Goal: Find specific page/section: Find specific page/section

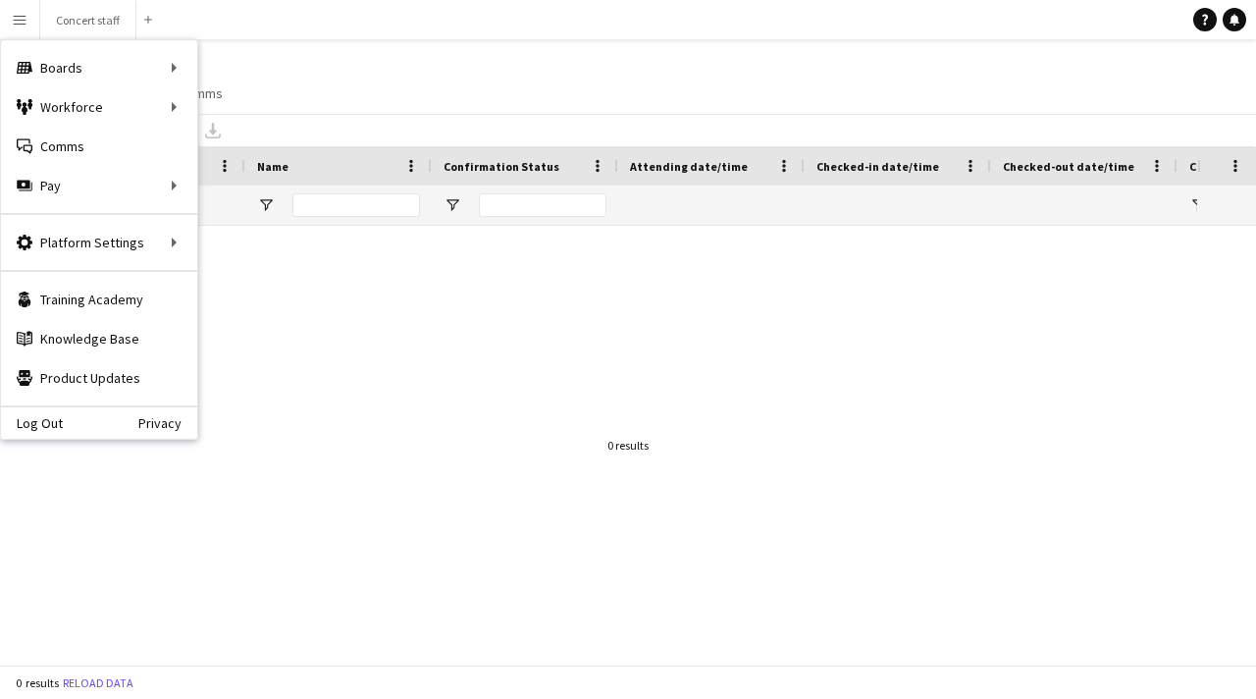
click at [677, 368] on div at bounding box center [598, 445] width 1197 height 439
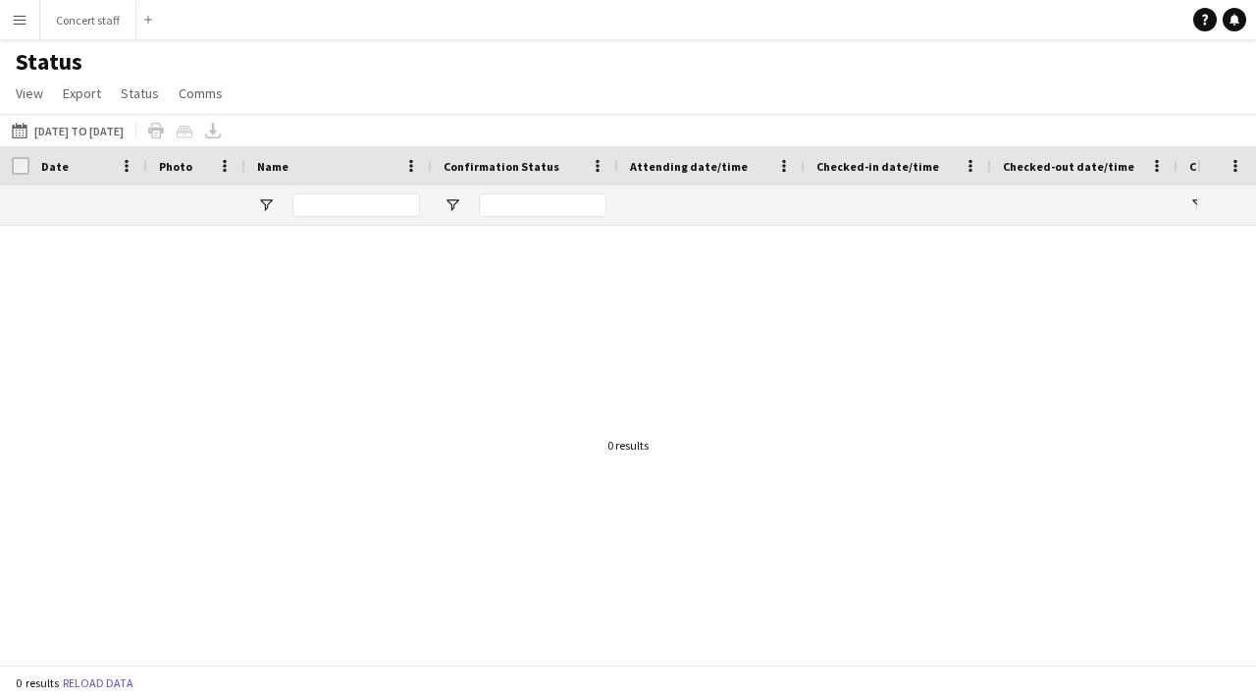
click at [20, 24] on app-icon "Menu" at bounding box center [20, 20] width 16 height 16
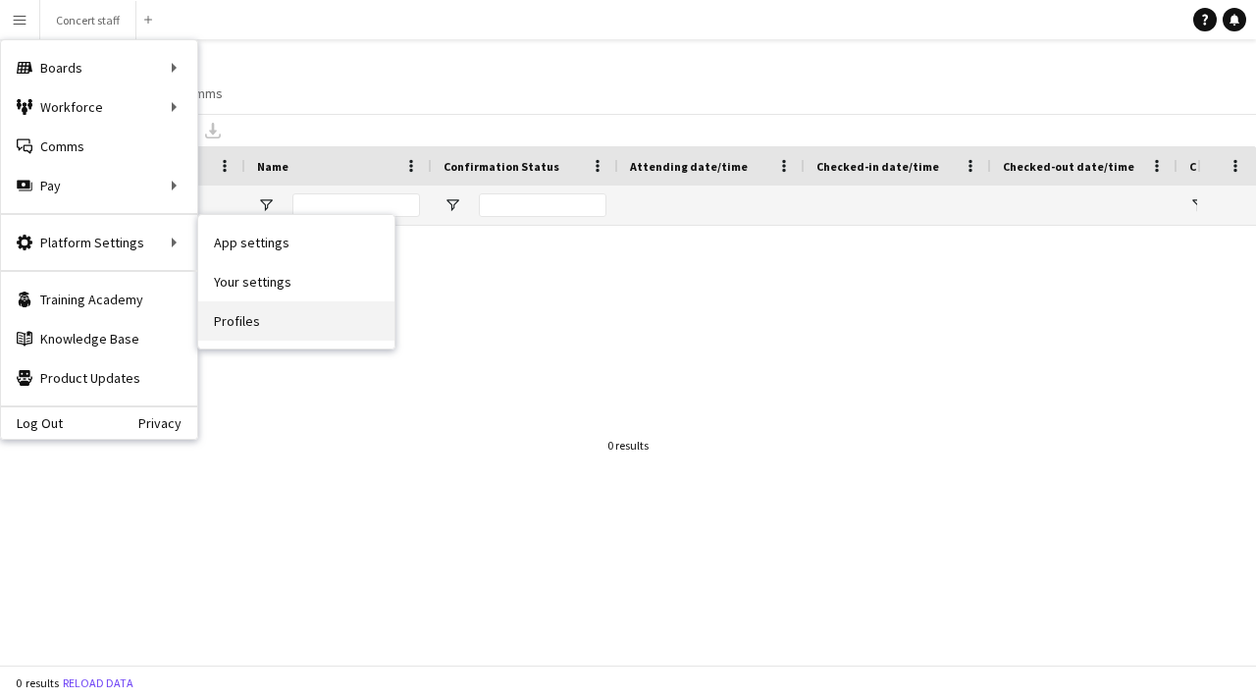
click at [270, 325] on link "Profiles" at bounding box center [296, 320] width 196 height 39
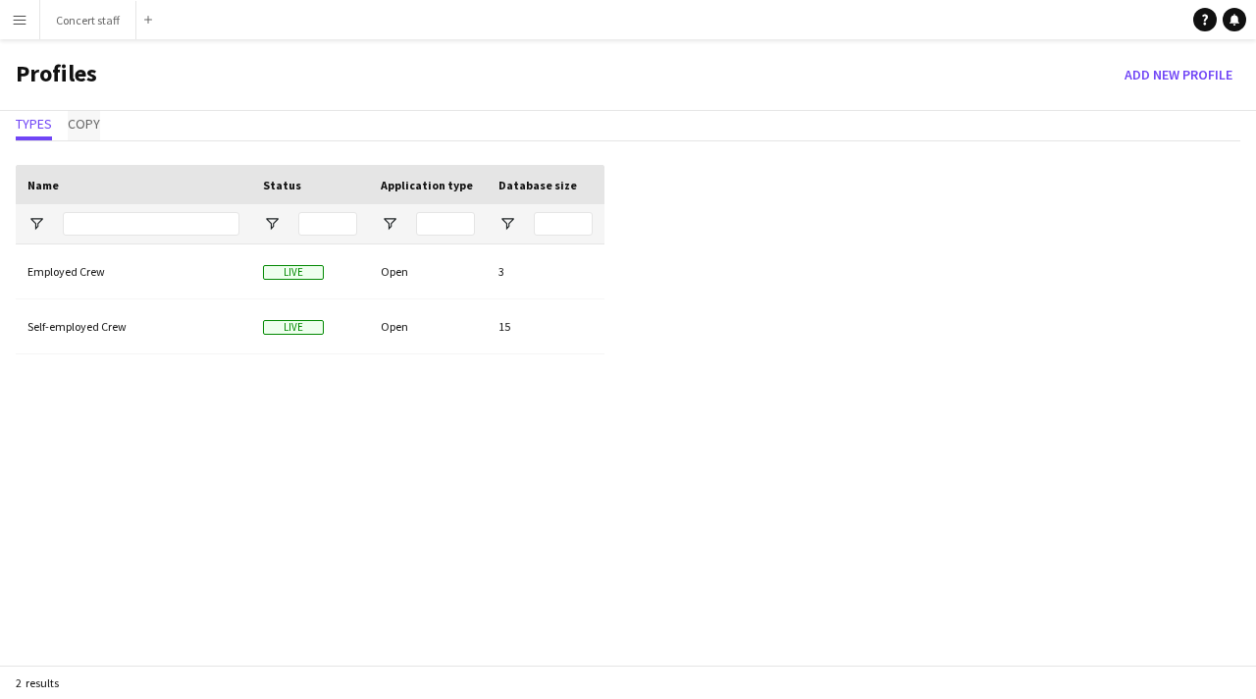
click at [79, 129] on span "Copy" at bounding box center [84, 124] width 32 height 14
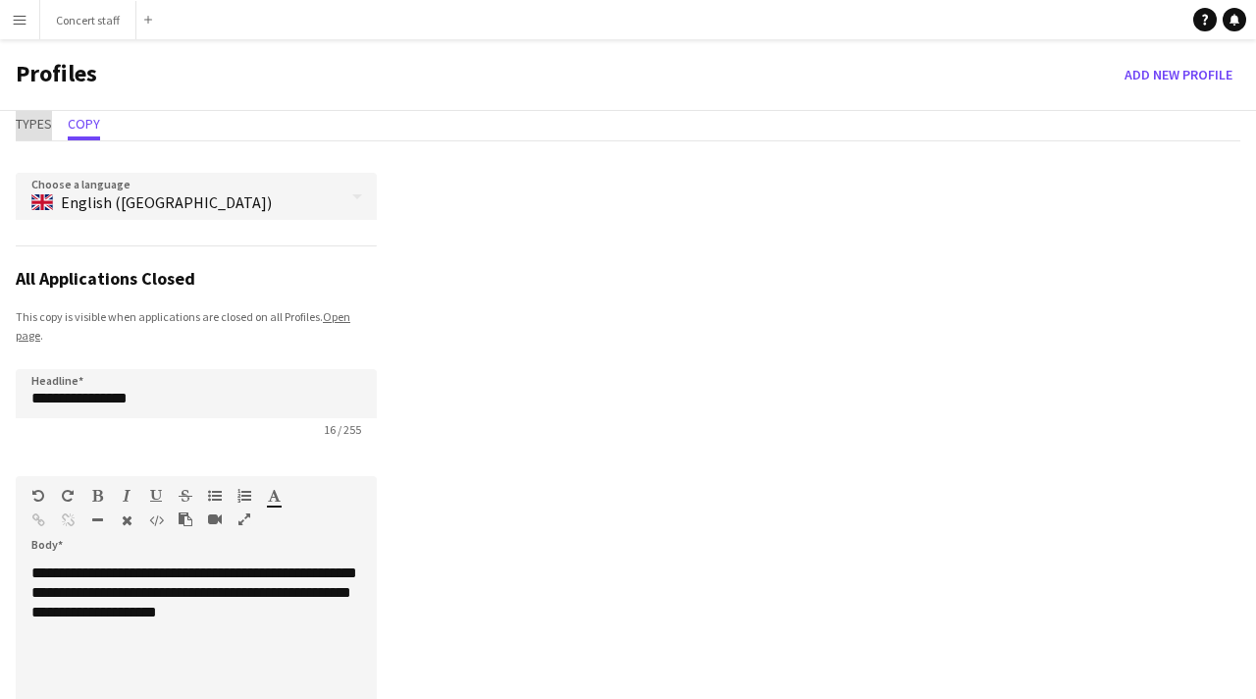
click at [36, 129] on span "Types" at bounding box center [34, 124] width 36 height 14
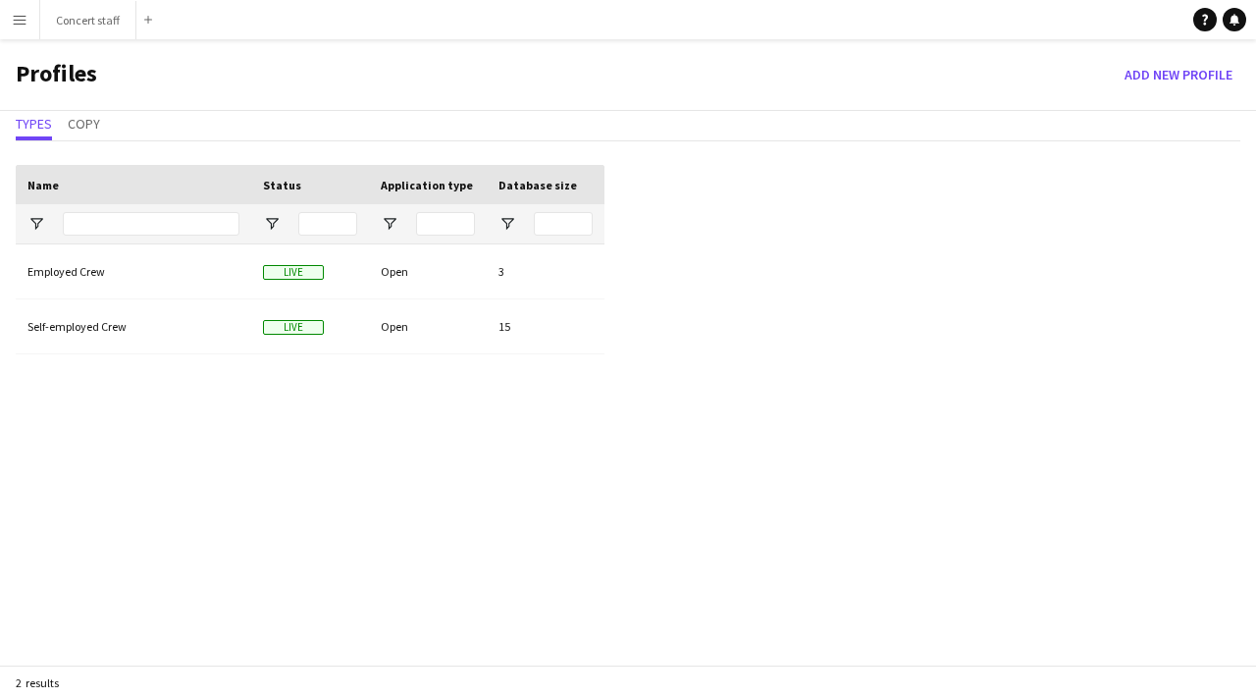
click at [17, 24] on app-icon "Menu" at bounding box center [20, 20] width 16 height 16
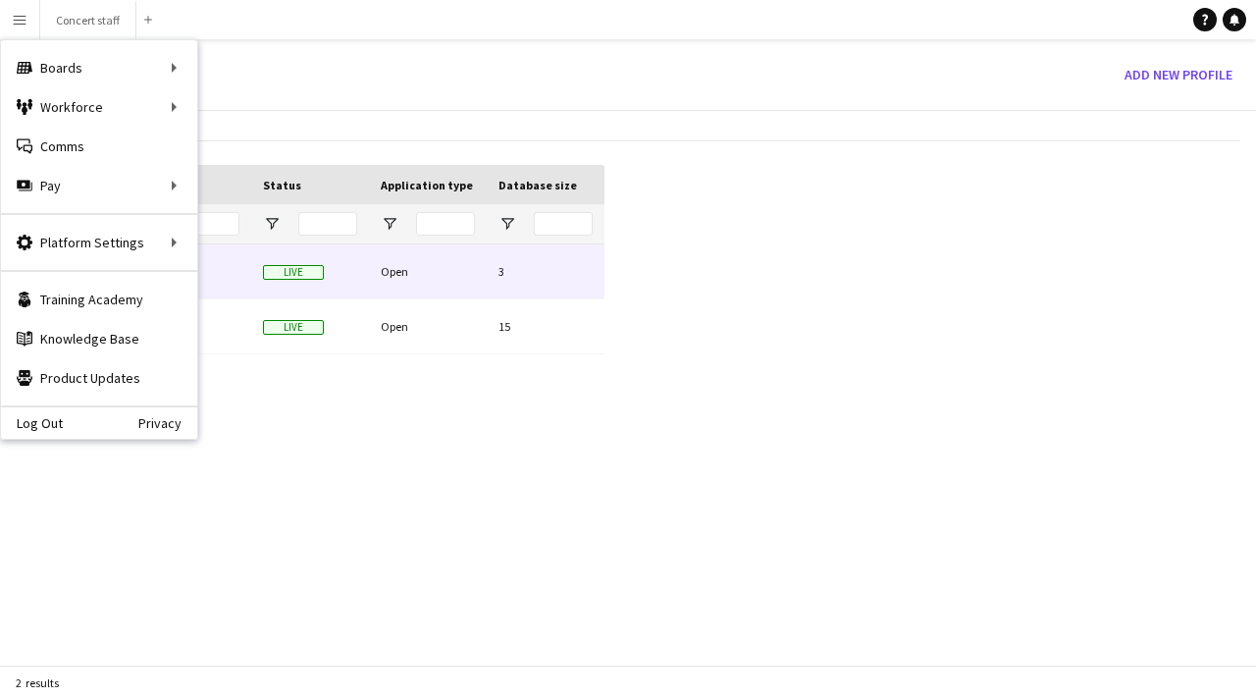
click at [282, 291] on div "Live" at bounding box center [310, 271] width 118 height 54
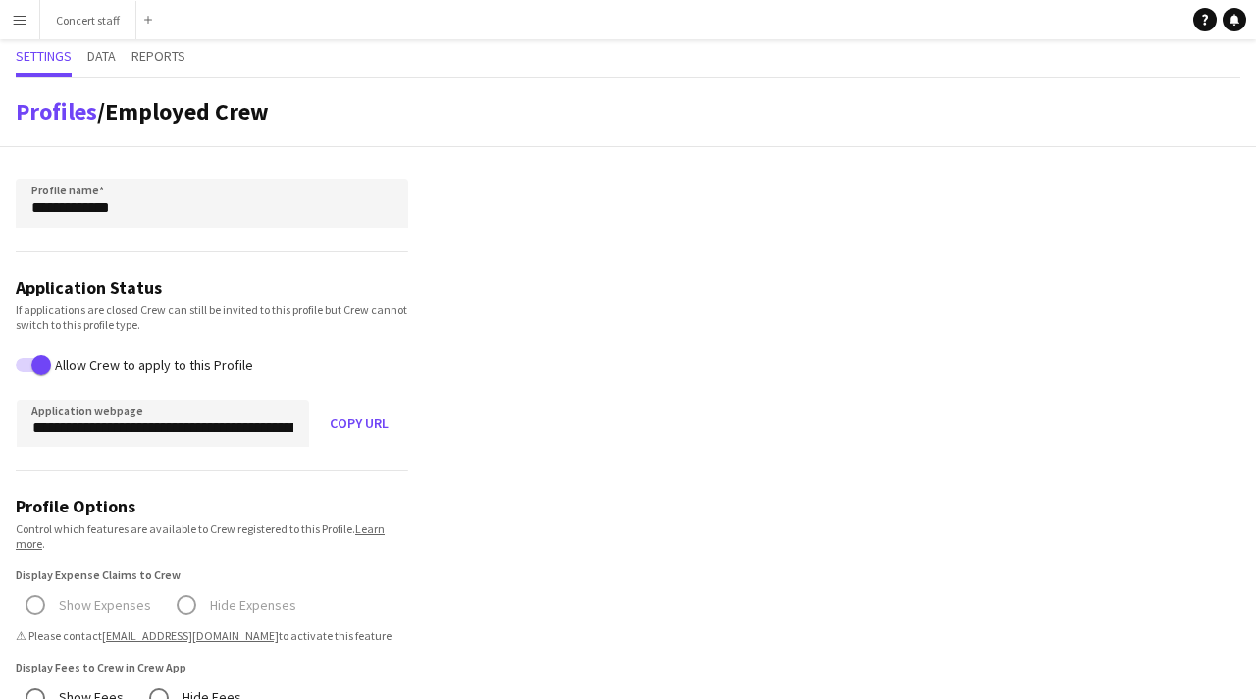
click at [21, 26] on app-icon "Menu" at bounding box center [20, 20] width 16 height 16
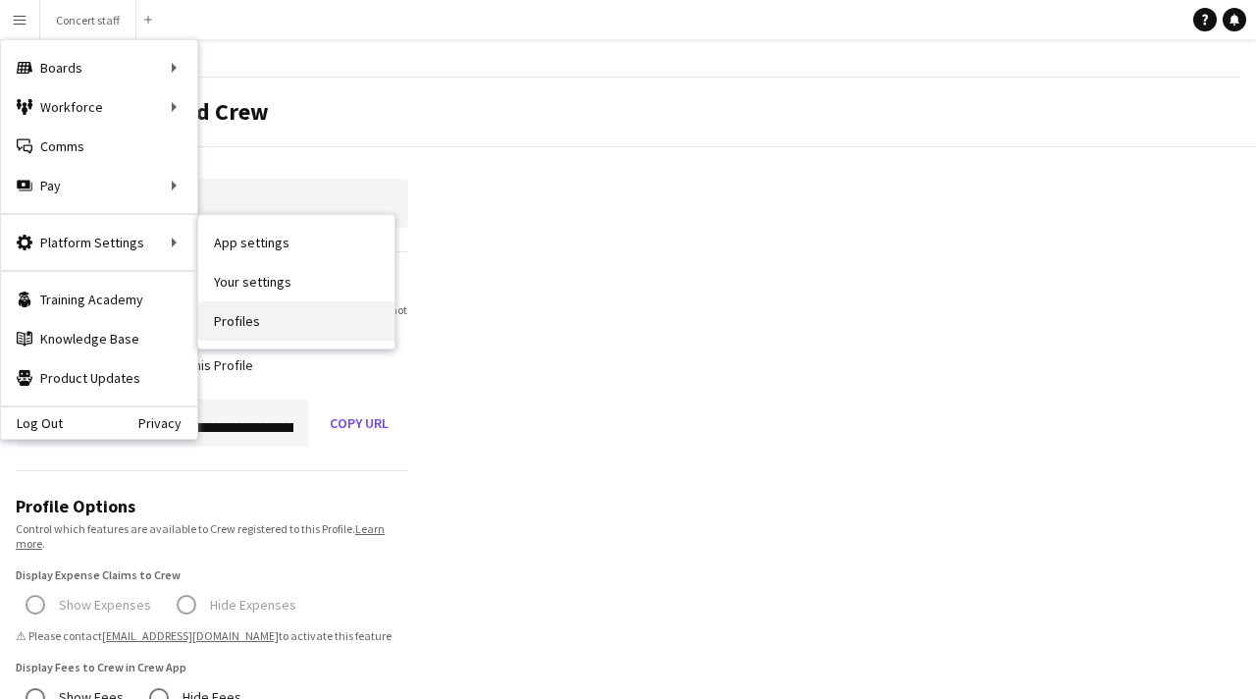
click at [271, 317] on link "Profiles" at bounding box center [296, 320] width 196 height 39
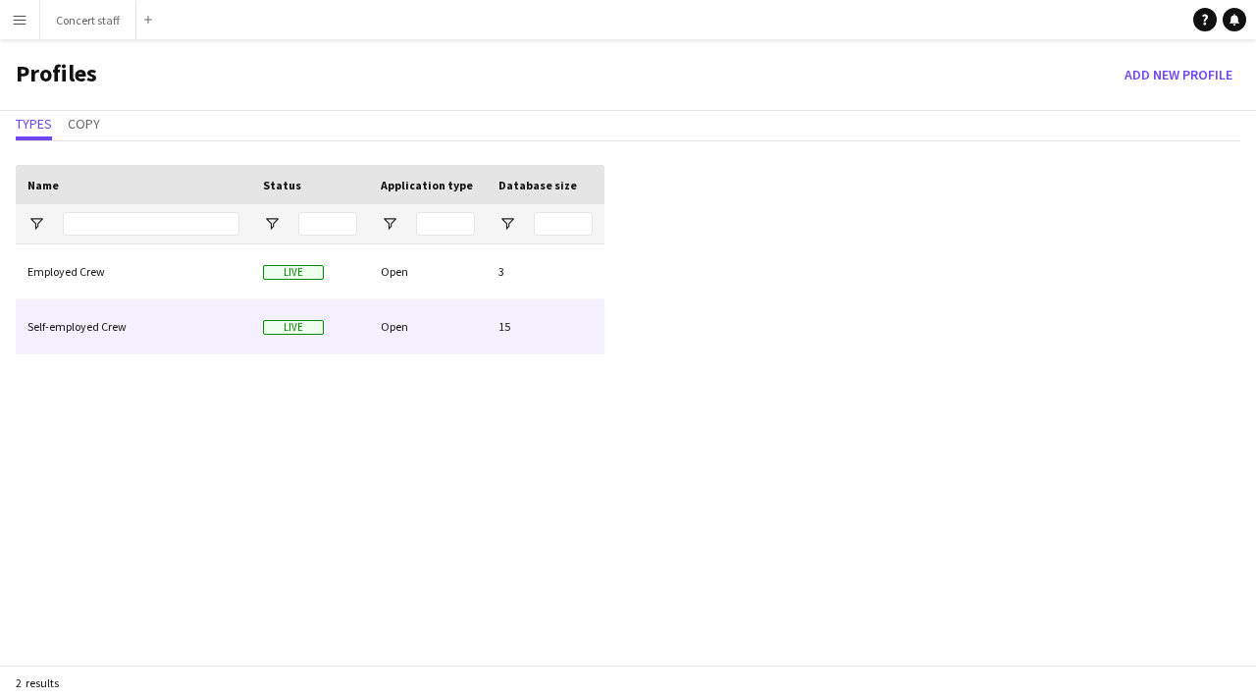
click at [218, 331] on div "Self-employed Crew" at bounding box center [134, 326] width 236 height 54
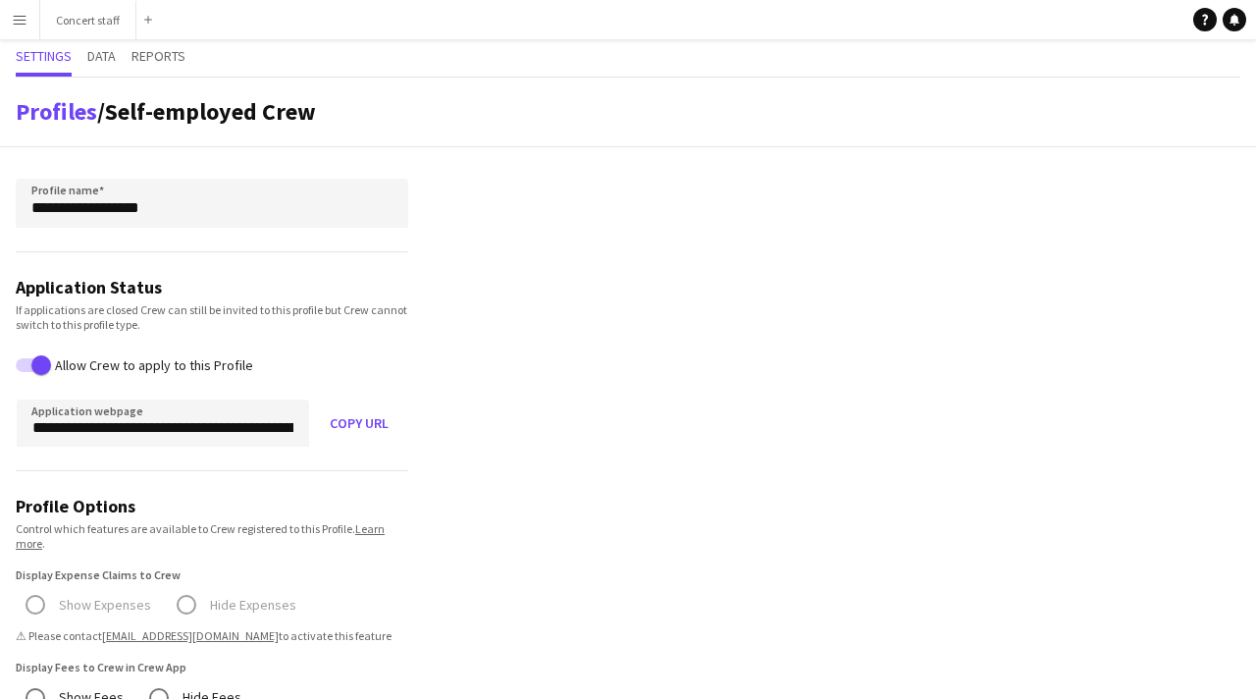
click at [18, 13] on app-icon "Menu" at bounding box center [20, 20] width 16 height 16
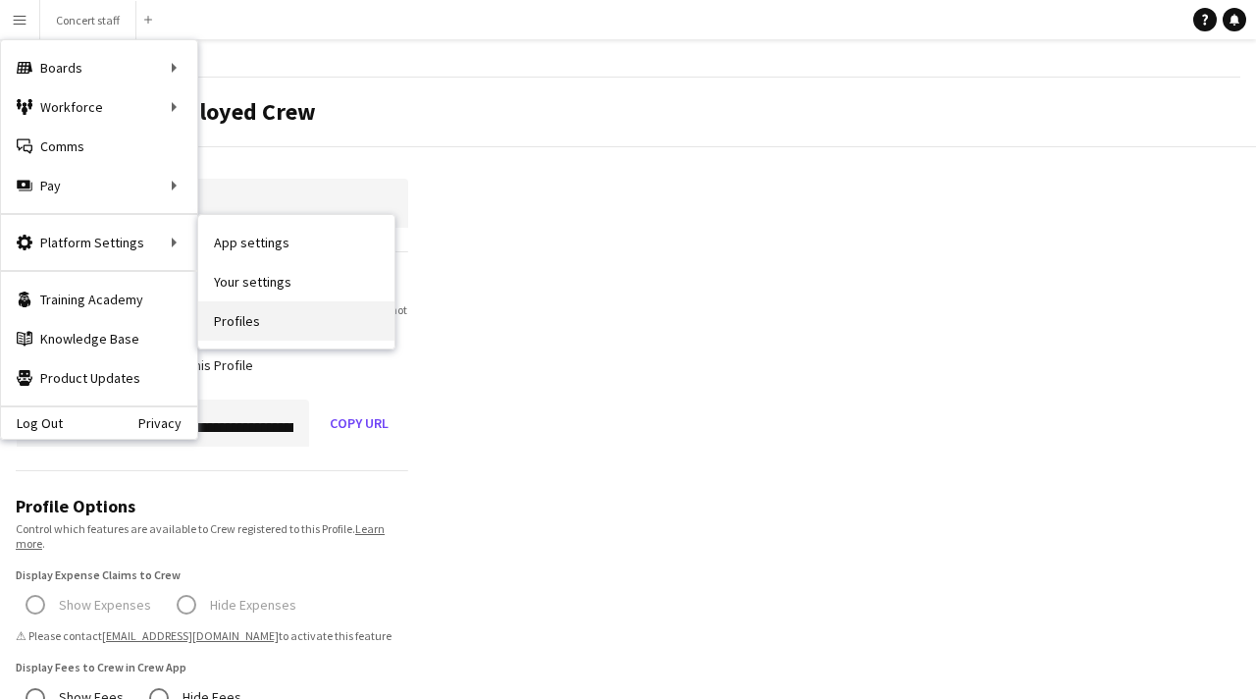
click at [242, 322] on link "Profiles" at bounding box center [296, 320] width 196 height 39
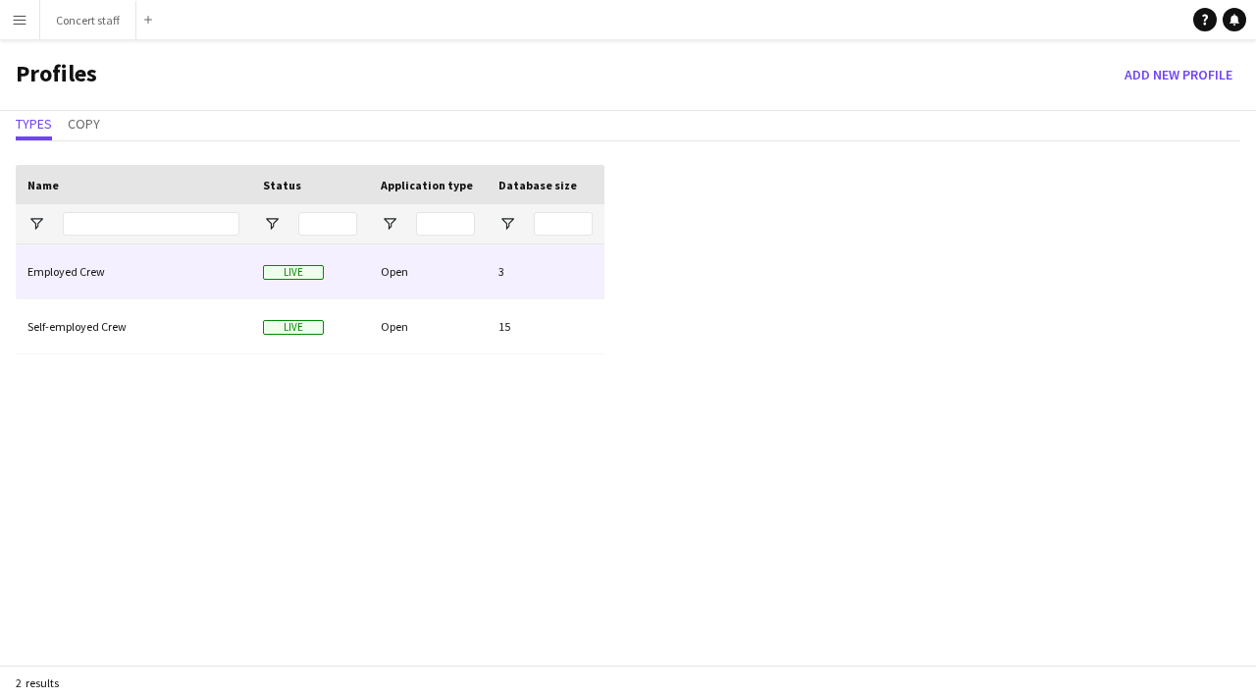
click at [210, 276] on div "Employed Crew" at bounding box center [134, 271] width 236 height 54
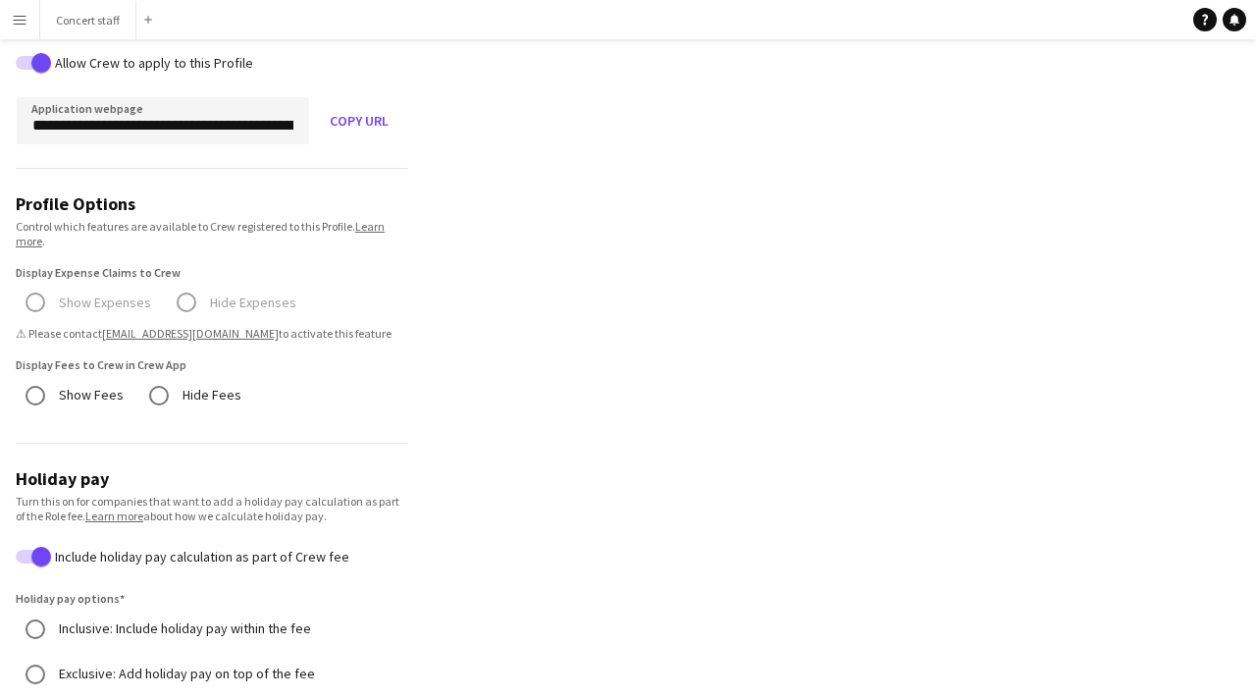
scroll to position [435, 0]
